Goal: Task Accomplishment & Management: Manage account settings

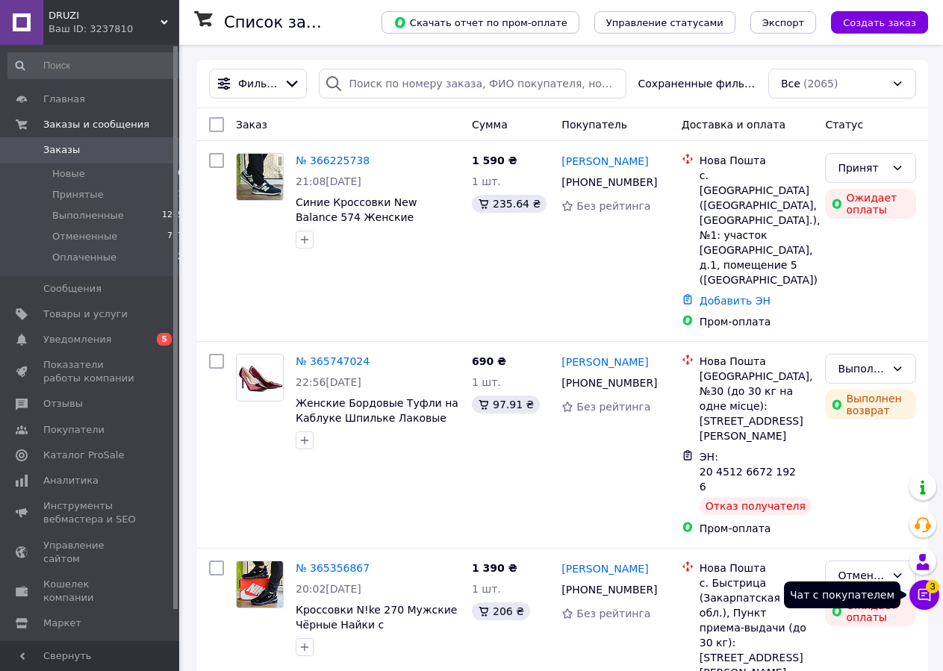
click at [926, 594] on icon at bounding box center [923, 594] width 15 height 15
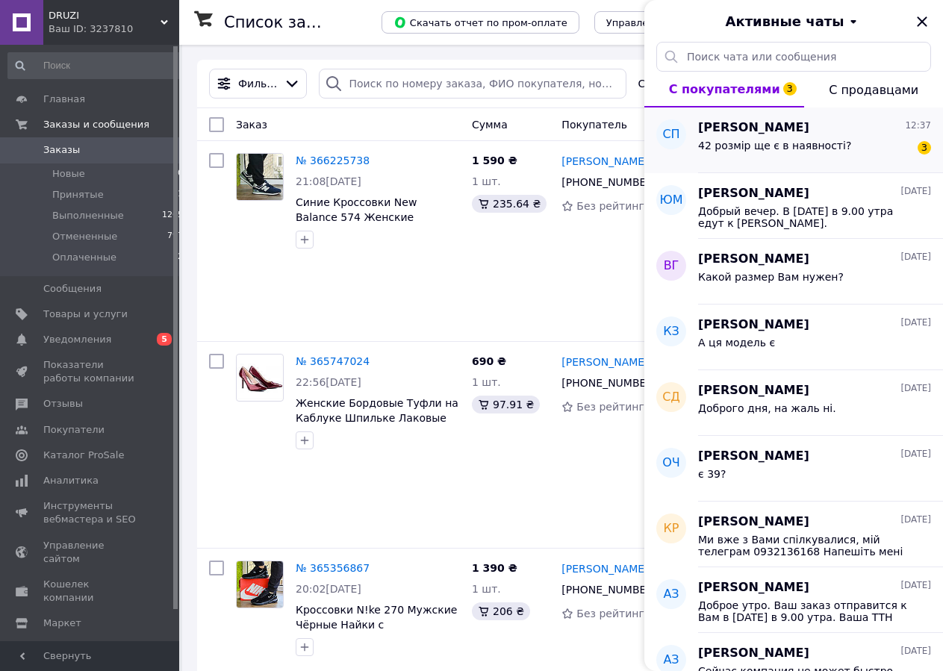
click at [778, 140] on span "42 розмір ще є в наявності?" at bounding box center [774, 146] width 153 height 12
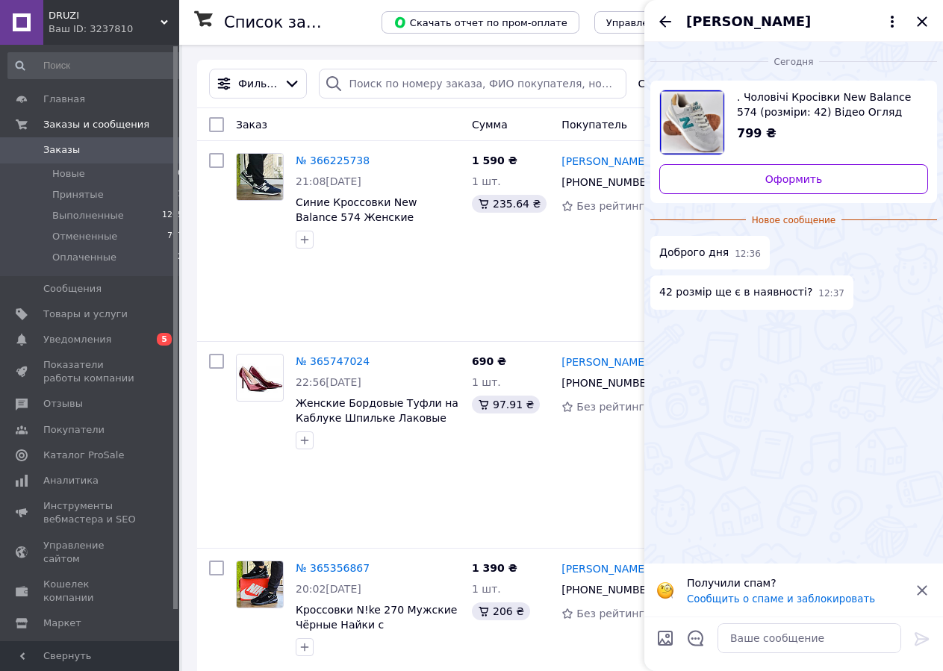
click at [786, 109] on span ". Чоловічі Кросівки New Balance 574 (розміри: 42) Відео Огляд" at bounding box center [826, 105] width 179 height 30
click at [922, 22] on icon "Закрыть" at bounding box center [921, 21] width 10 height 10
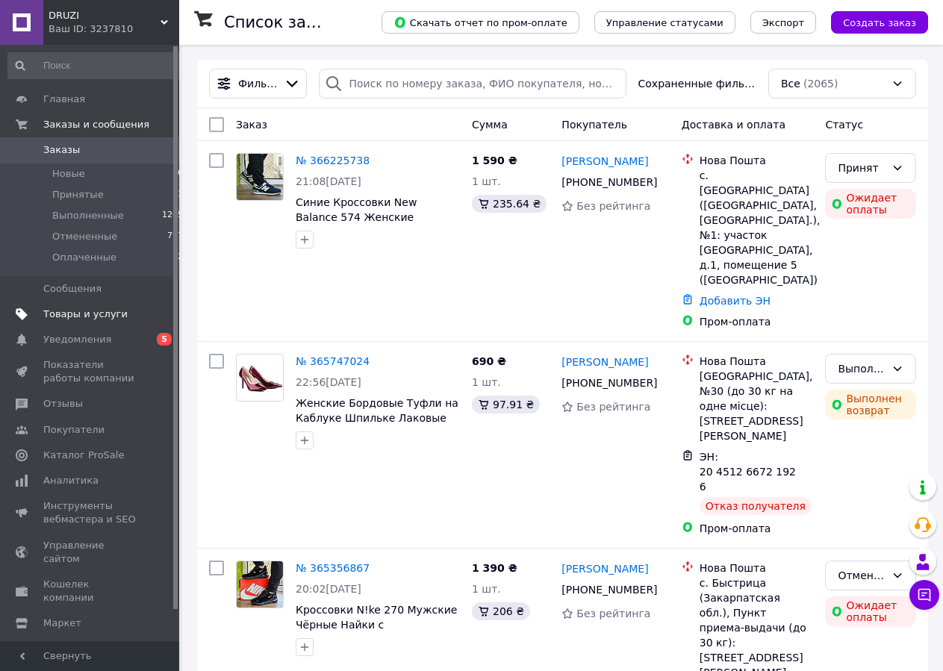
click at [88, 316] on span "Товары и услуги" at bounding box center [85, 313] width 84 height 13
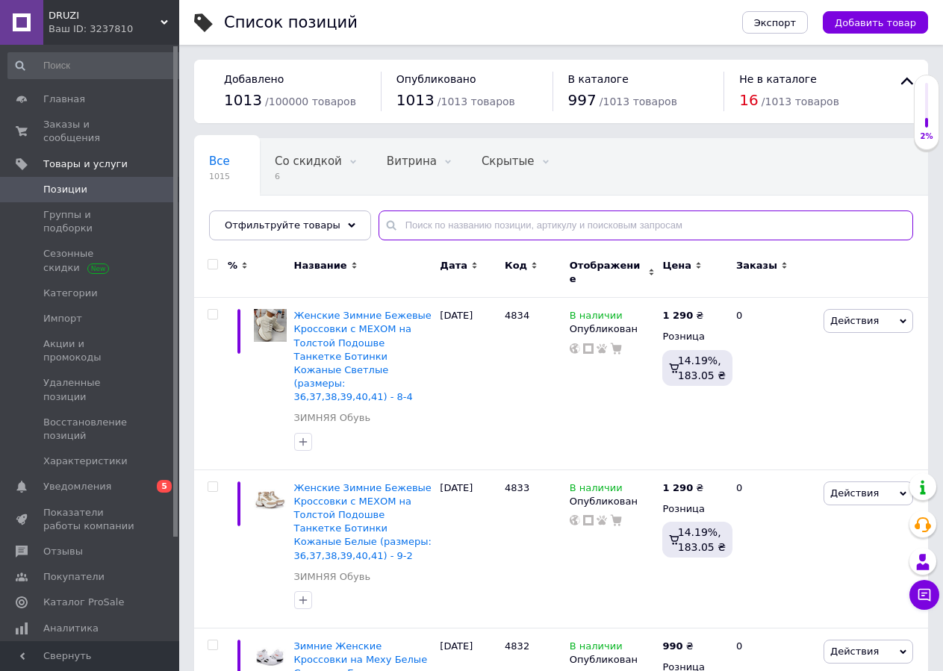
click at [389, 226] on input "text" at bounding box center [645, 225] width 534 height 30
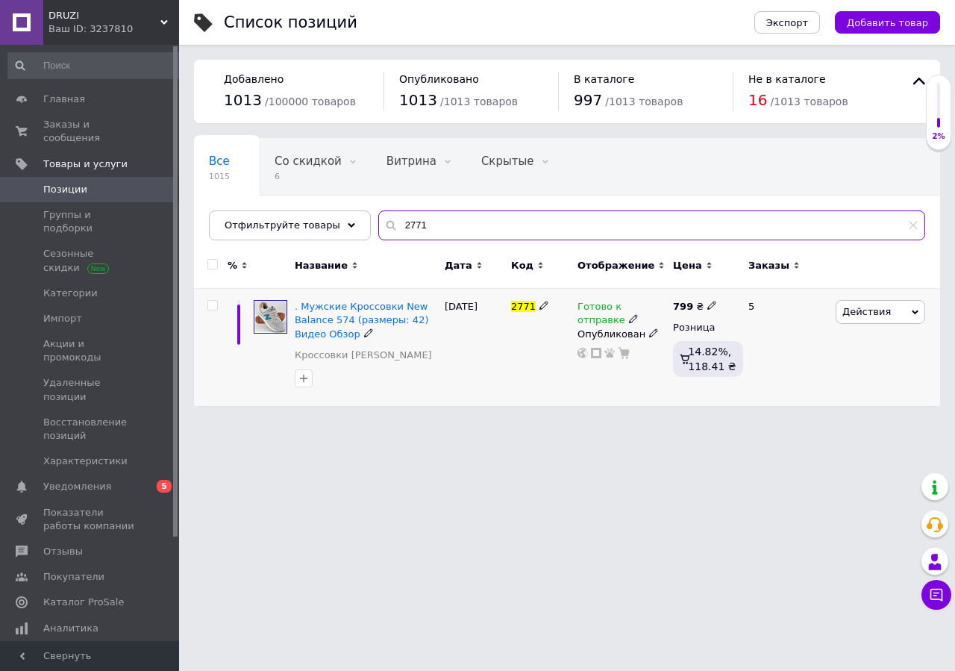
type input "2771"
click at [629, 319] on icon at bounding box center [633, 318] width 9 height 9
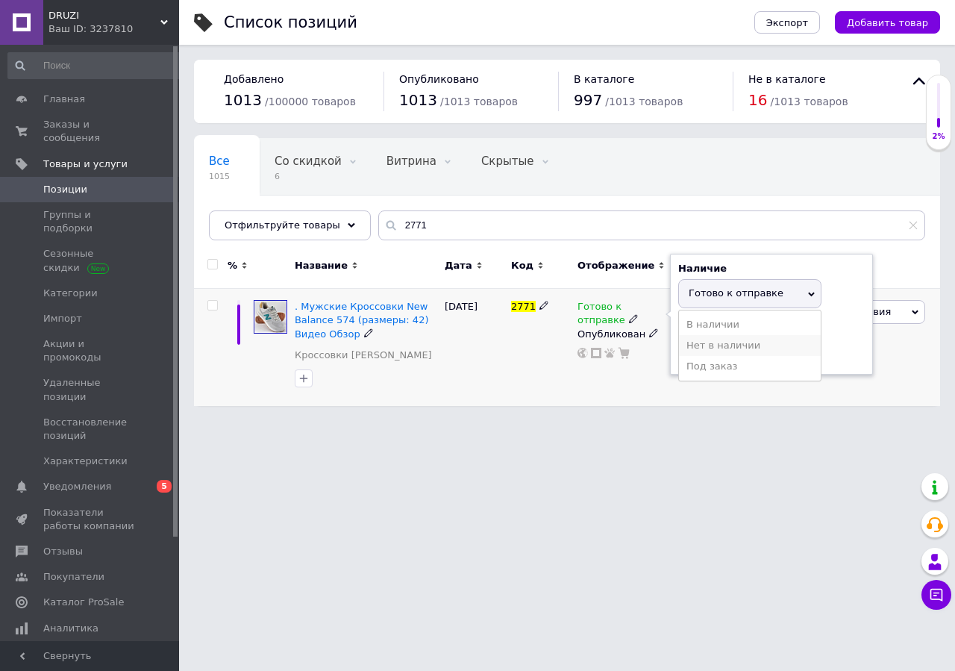
click at [717, 343] on li "Нет в наличии" at bounding box center [750, 345] width 142 height 21
click at [708, 352] on input at bounding box center [734, 352] width 113 height 30
type input "0"
click at [539, 383] on div "2771" at bounding box center [540, 347] width 66 height 117
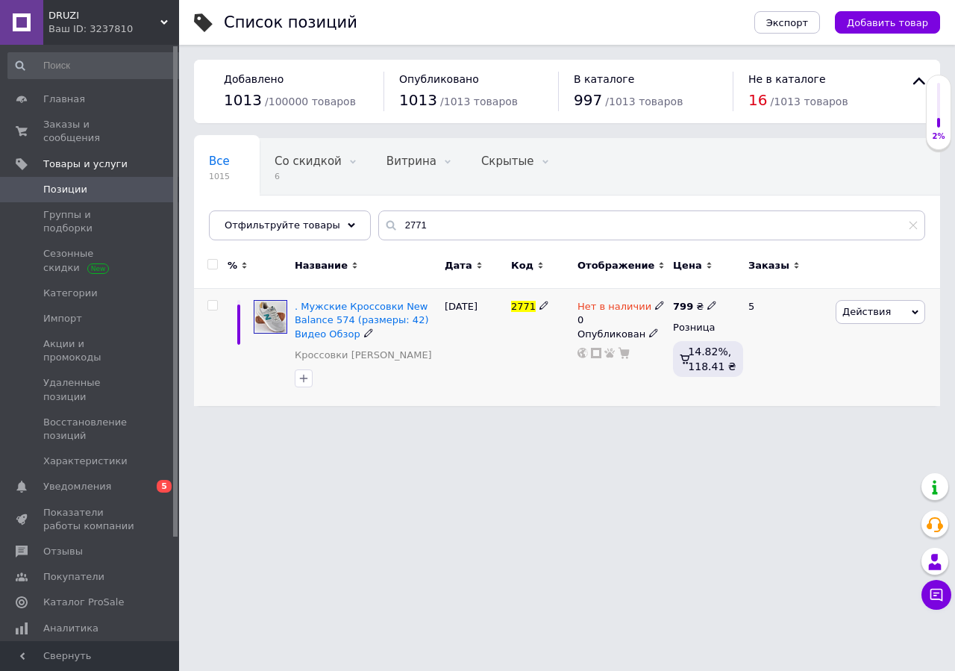
click at [364, 334] on icon at bounding box center [368, 332] width 9 height 9
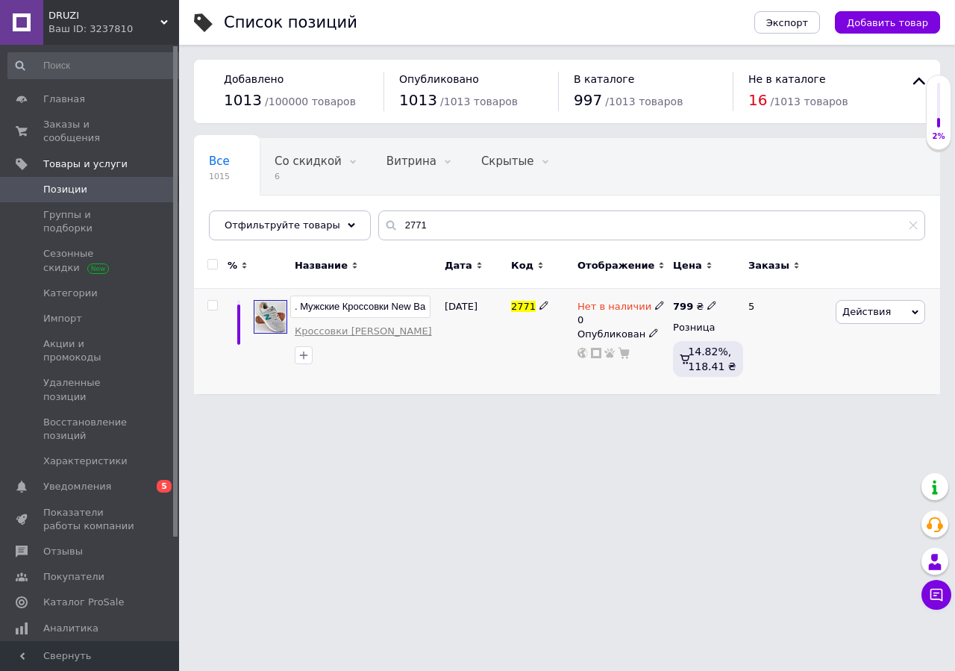
scroll to position [0, 170]
click at [360, 307] on input ". Мужские Кроссовки New Balance 574 (размеры: 42) Видео Обзор" at bounding box center [360, 307] width 140 height 22
type input ". Мужские Кроссовки New Balance 574 (размеры: ) Видео Обзор"
click at [481, 360] on div "18.09.2025" at bounding box center [474, 341] width 66 height 105
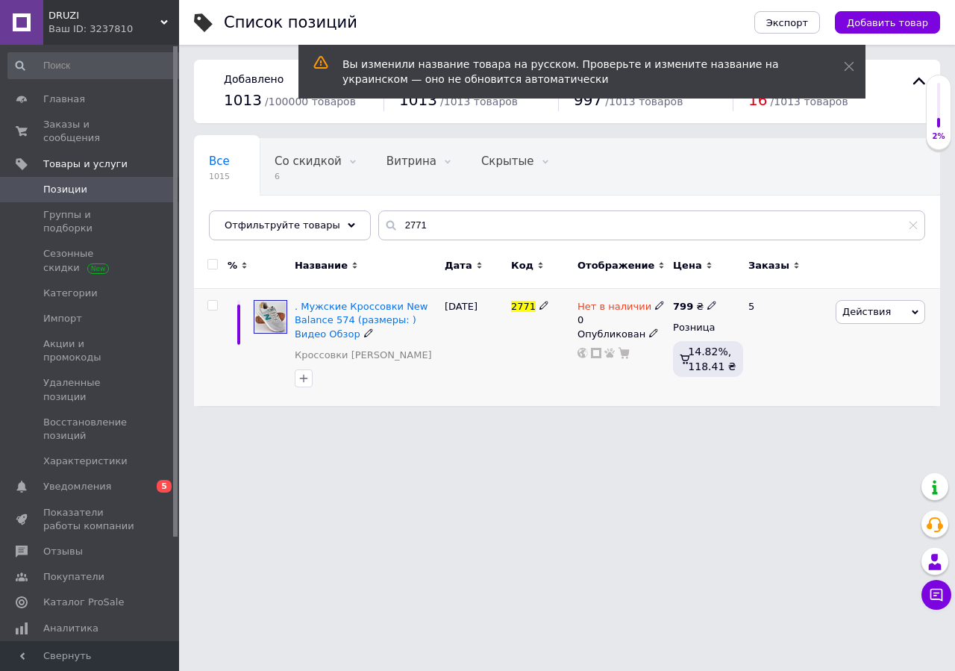
click at [910, 310] on span "Действия" at bounding box center [881, 312] width 90 height 24
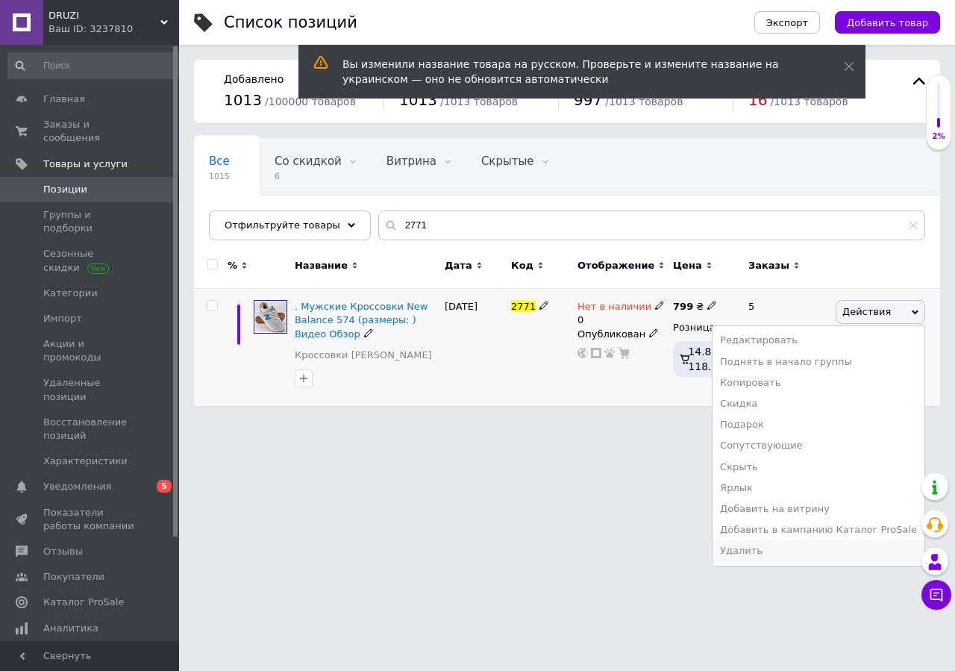
click at [765, 551] on li "Удалить" at bounding box center [819, 550] width 212 height 21
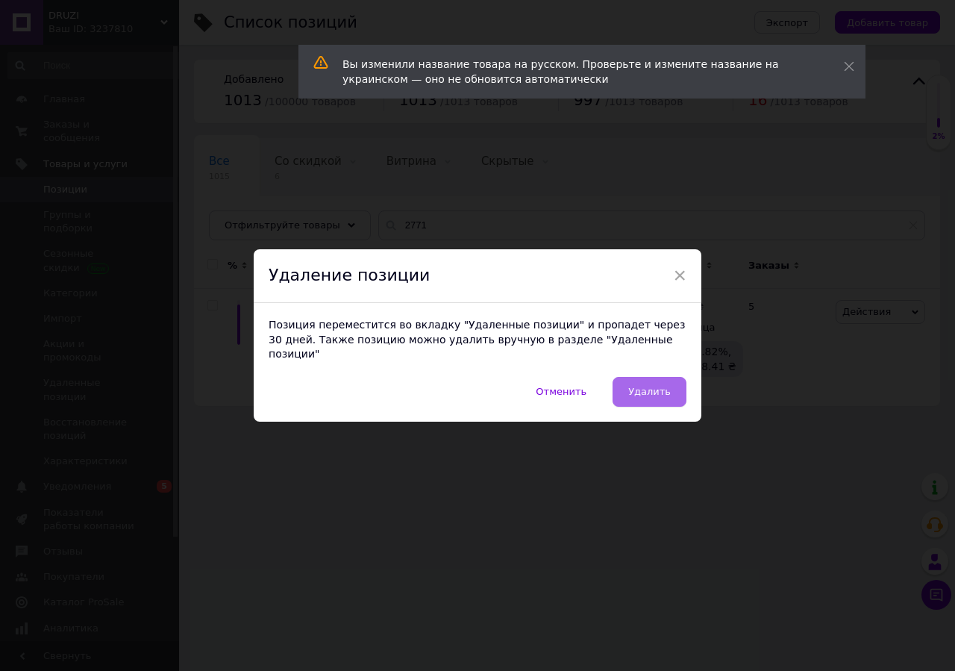
click at [637, 386] on span "Удалить" at bounding box center [649, 391] width 43 height 11
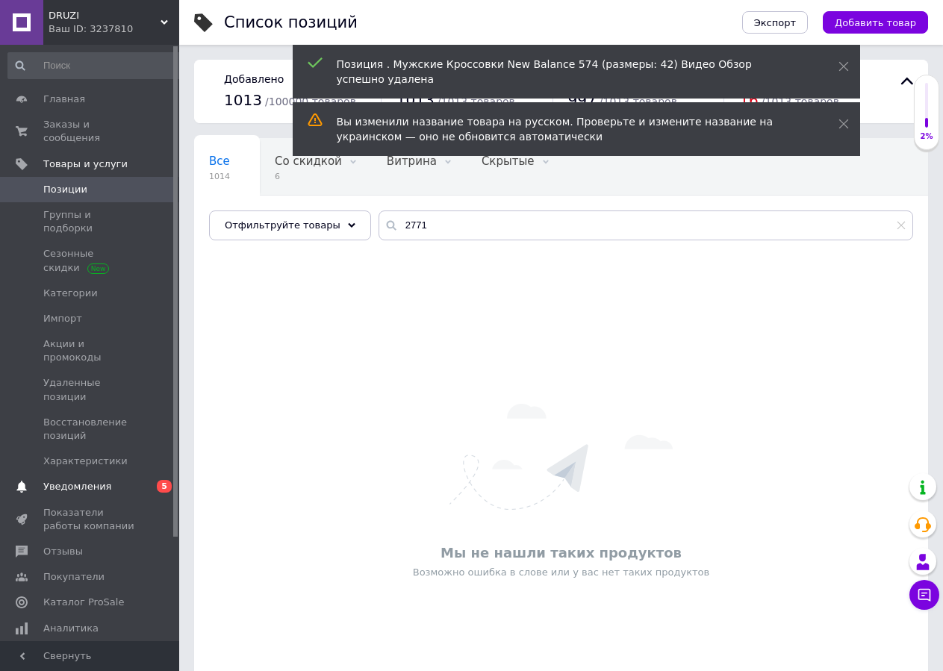
click at [85, 480] on span "Уведомления" at bounding box center [77, 486] width 68 height 13
